Goal: Navigation & Orientation: Find specific page/section

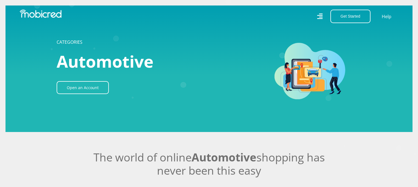
click at [57, 15] on img at bounding box center [41, 14] width 42 height 8
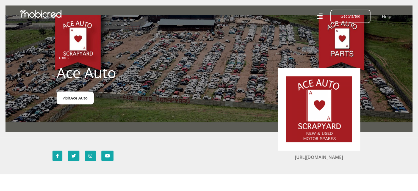
click at [78, 98] on span "Ace Auto" at bounding box center [78, 97] width 17 height 5
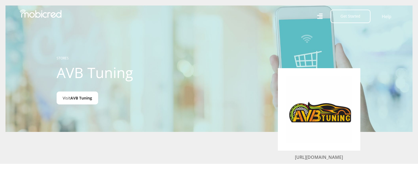
click at [89, 93] on link "Visit AVB Tuning" at bounding box center [78, 98] width 42 height 13
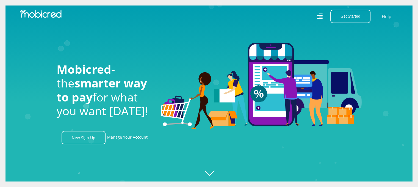
scroll to position [0, 705]
